Goal: Task Accomplishment & Management: Manage account settings

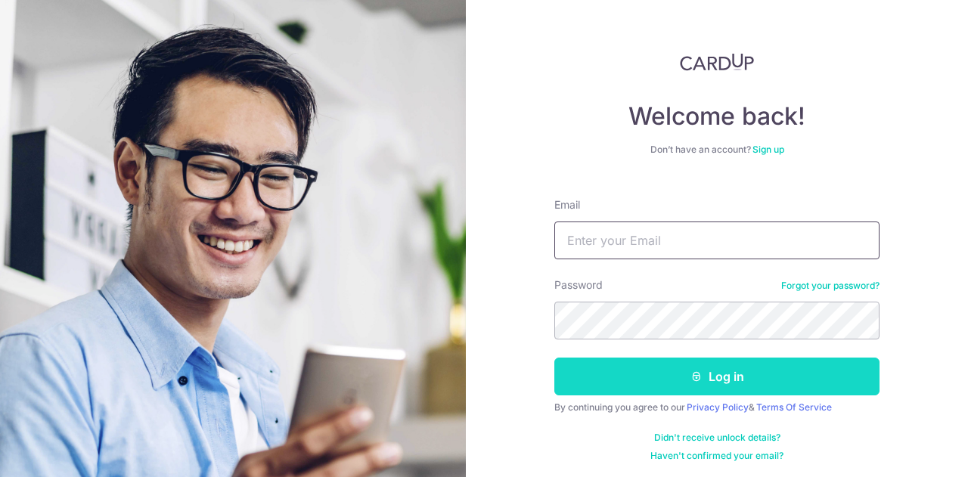
type input "[EMAIL_ADDRESS][DOMAIN_NAME]"
click at [643, 377] on button "Log in" at bounding box center [716, 377] width 325 height 38
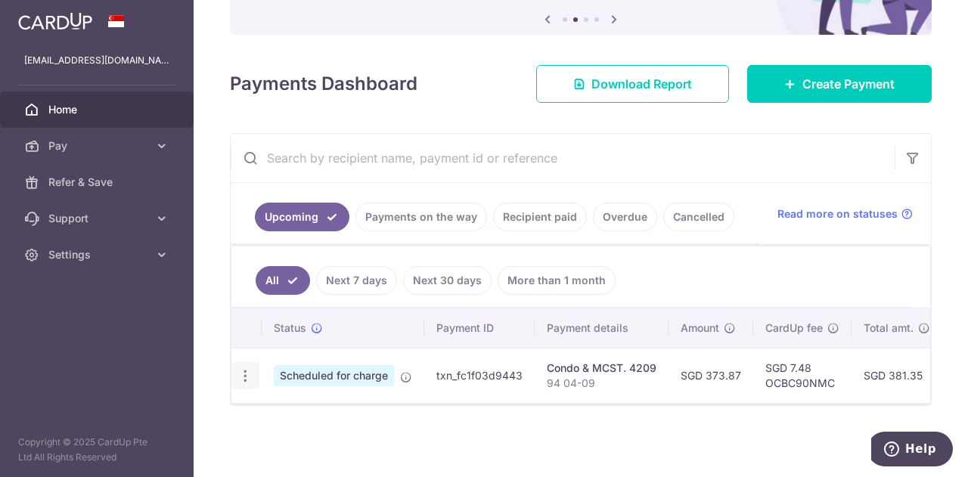
click at [249, 377] on div "Update payment Cancel payment" at bounding box center [245, 376] width 28 height 28
click at [240, 374] on icon "button" at bounding box center [245, 376] width 16 height 16
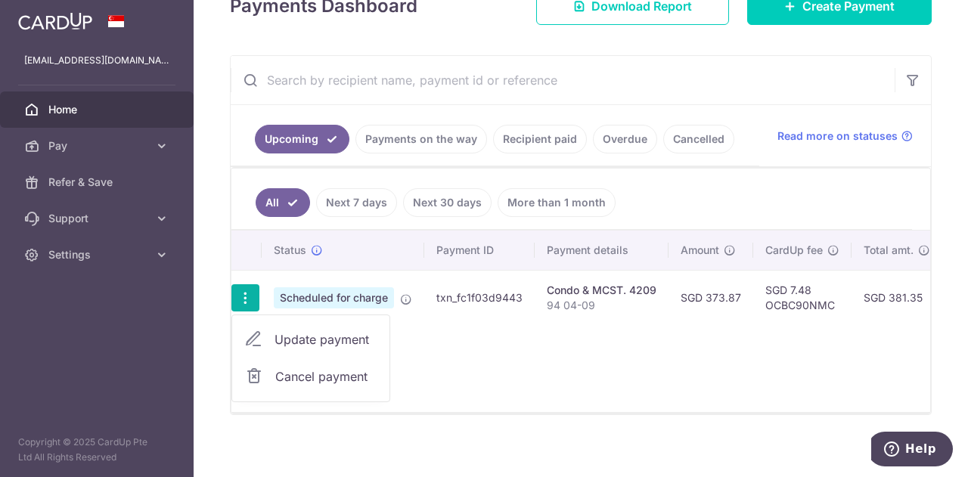
click at [336, 340] on span "Update payment" at bounding box center [325, 339] width 103 height 18
radio input "true"
type input "373.87"
type input "29/10/2025"
type input "94 04-09"
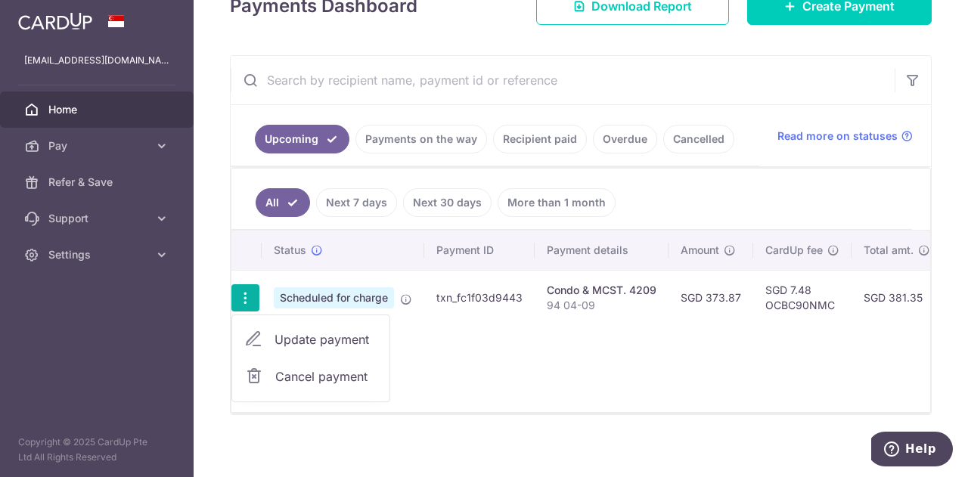
scroll to position [161, 0]
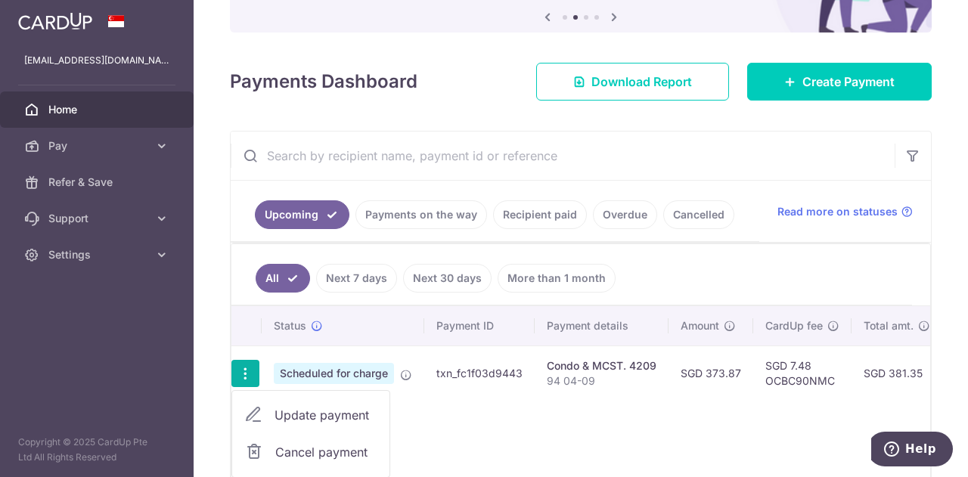
type input "OCBC90NMC"
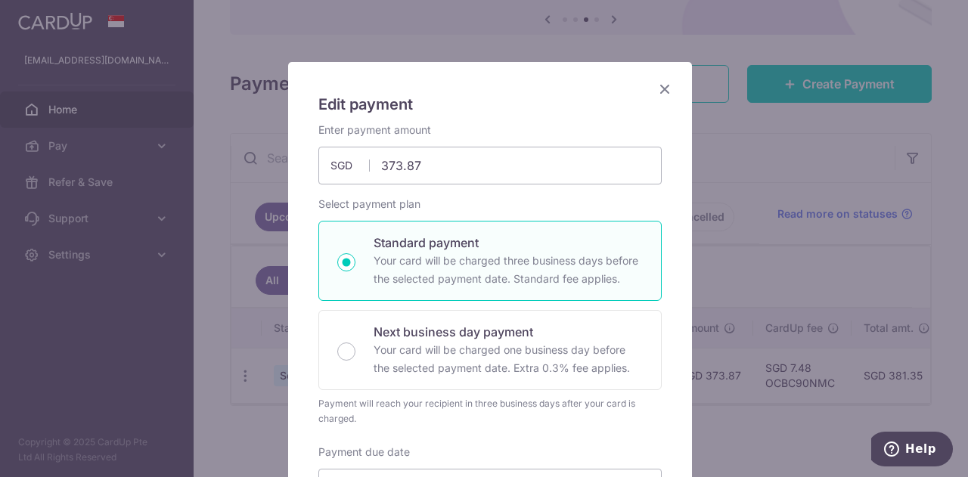
scroll to position [0, 0]
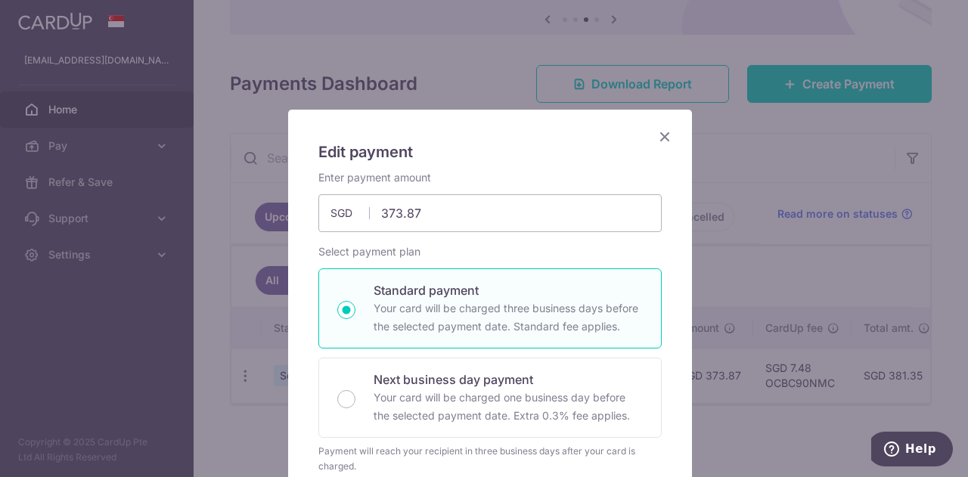
click at [656, 138] on icon "Close" at bounding box center [665, 136] width 18 height 19
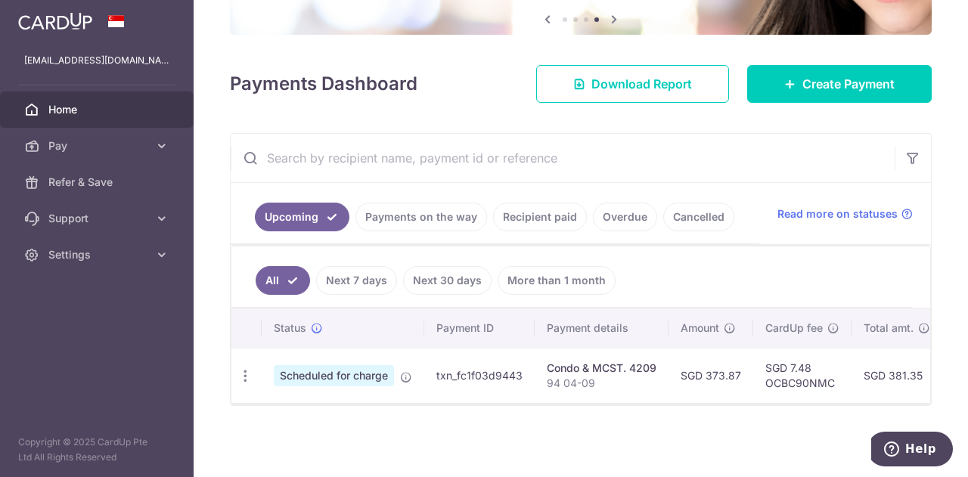
click at [663, 444] on div "× Pause Schedule Pause all future payments in this series Pause just this one p…" at bounding box center [581, 238] width 774 height 477
click at [253, 377] on div "Update payment Cancel payment" at bounding box center [245, 376] width 28 height 28
click at [241, 368] on icon "button" at bounding box center [245, 376] width 16 height 16
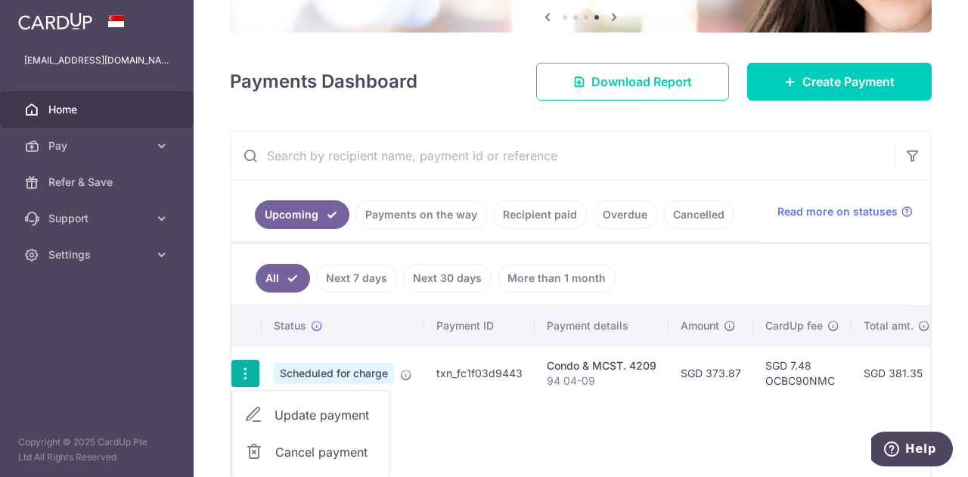
click at [307, 443] on span "Cancel payment" at bounding box center [325, 452] width 101 height 18
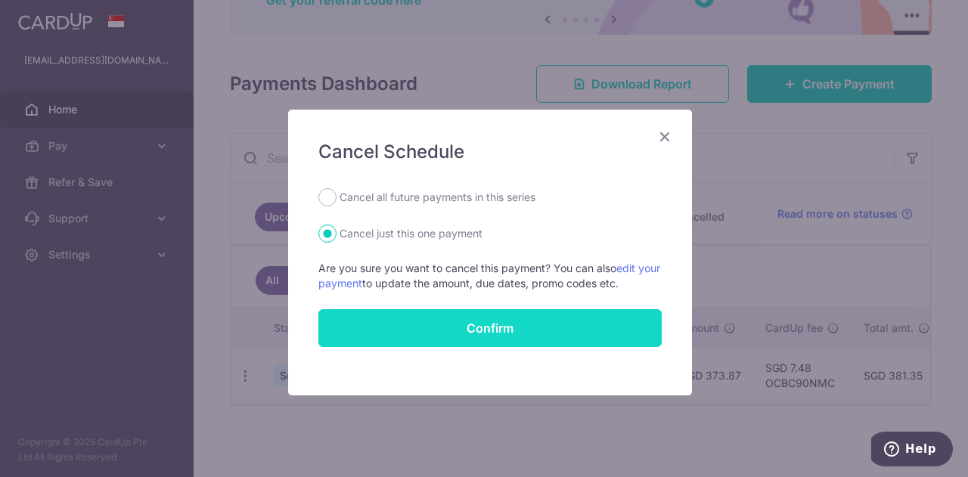
click at [449, 324] on button "Confirm" at bounding box center [489, 328] width 343 height 38
